Goal: Information Seeking & Learning: Learn about a topic

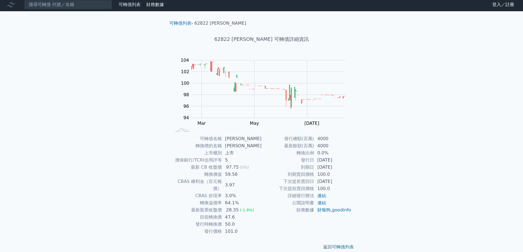
scroll to position [2, 0]
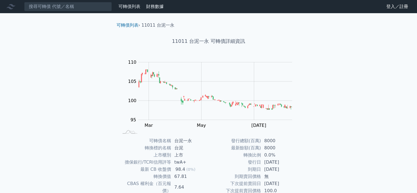
scroll to position [61, 0]
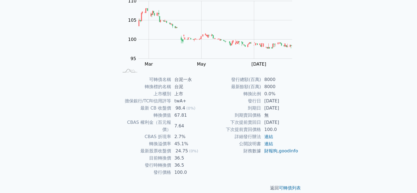
click at [310, 112] on div "可轉債列表 › 11011 台泥一永 11011 台泥一永 可轉債詳細資訊 Zoom Out 104 92 94 96 98 100 115 110 105 …" at bounding box center [208, 76] width 211 height 248
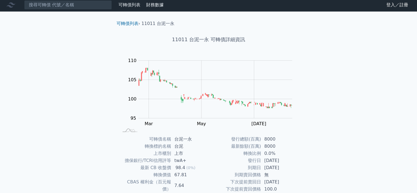
scroll to position [0, 0]
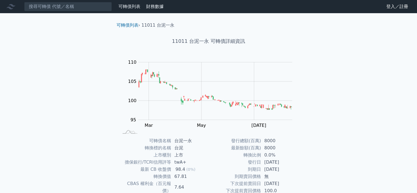
click at [345, 149] on div "可轉債列表 財務數據 可轉債列表 財務數據 登入／註冊 登入／註冊 可轉債列表 › 11011 台泥一永 11011 台泥一永 可轉債詳細資訊 Zoom Ou…" at bounding box center [208, 130] width 417 height 261
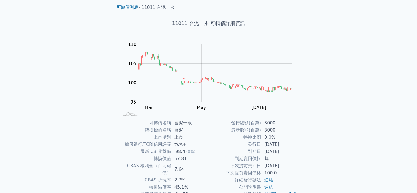
scroll to position [27, 0]
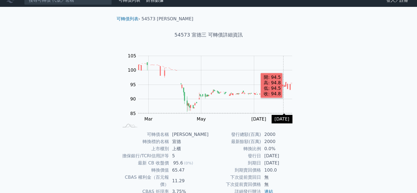
scroll to position [61, 0]
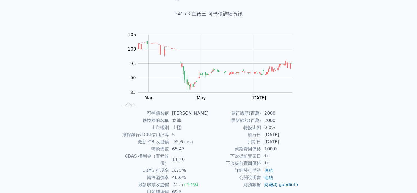
scroll to position [61, 0]
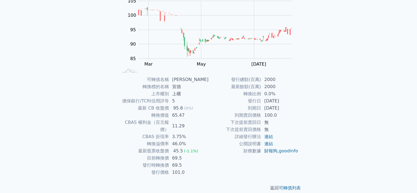
click at [342, 119] on div "可轉債列表 財務數據 可轉債列表 財務數據 登入／註冊 登入／註冊 可轉債列表 › 54573 宣德三 54573 宣德三 可轉債詳細資訊 Zoom Out …" at bounding box center [208, 69] width 417 height 261
